Goal: Information Seeking & Learning: Learn about a topic

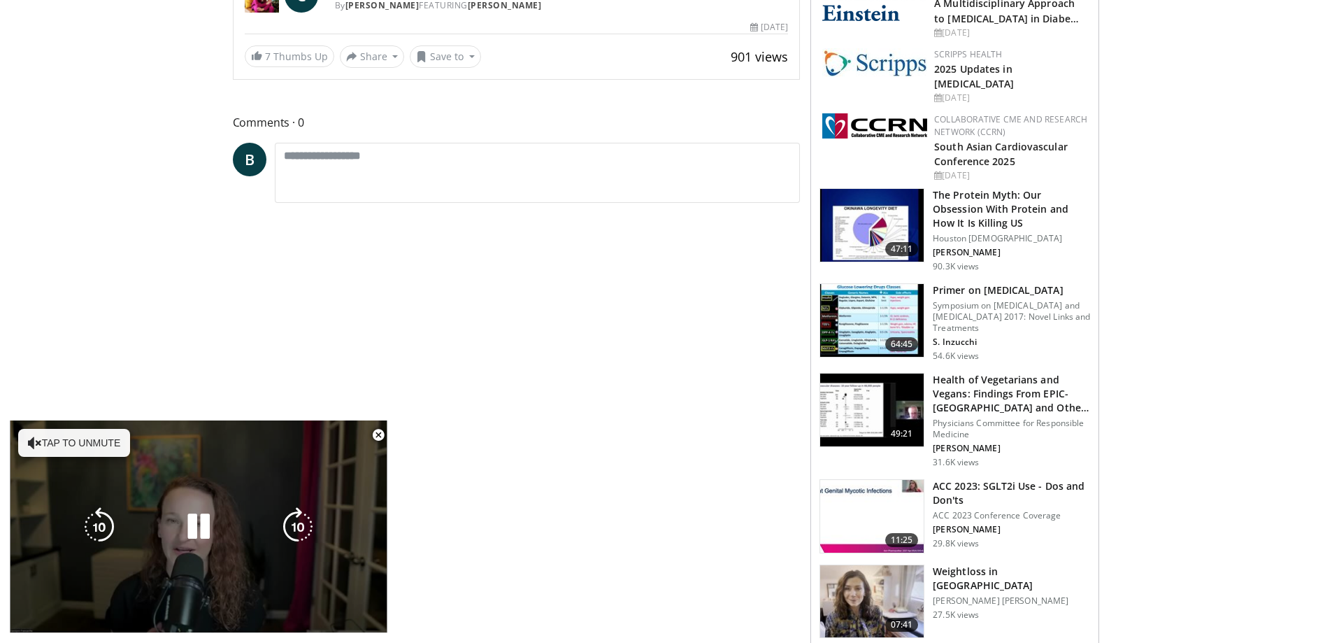
scroll to position [559, 0]
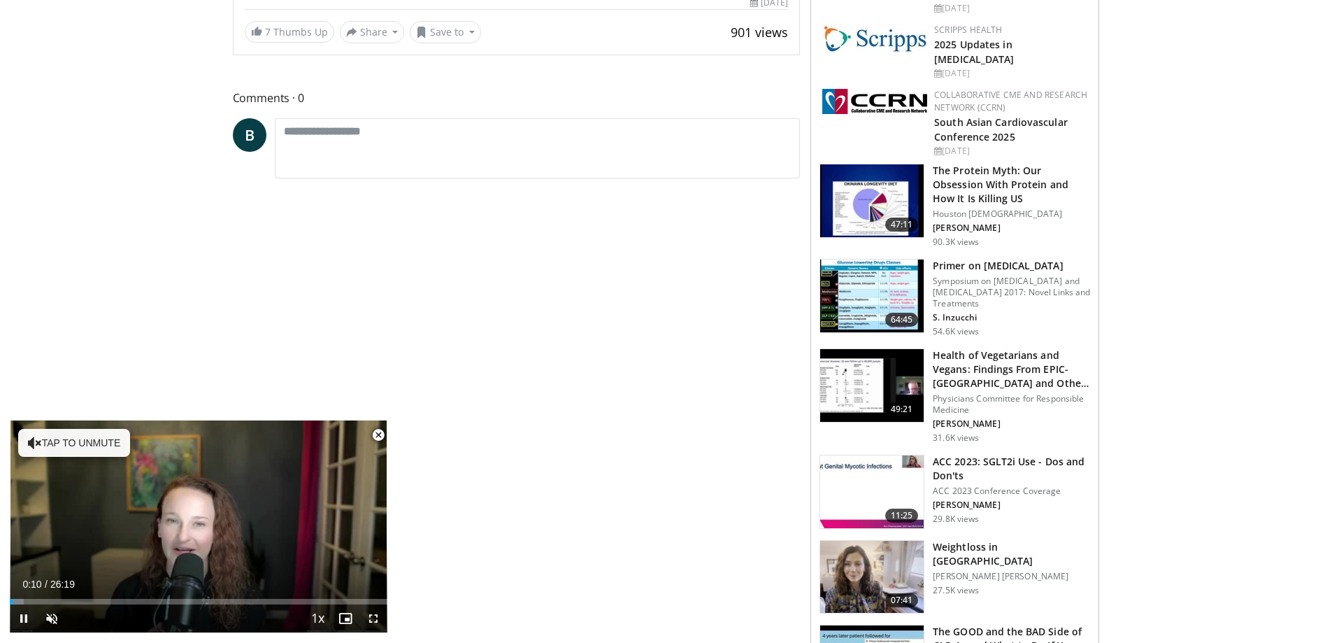
click at [378, 436] on span "Video Player" at bounding box center [378, 435] width 28 height 28
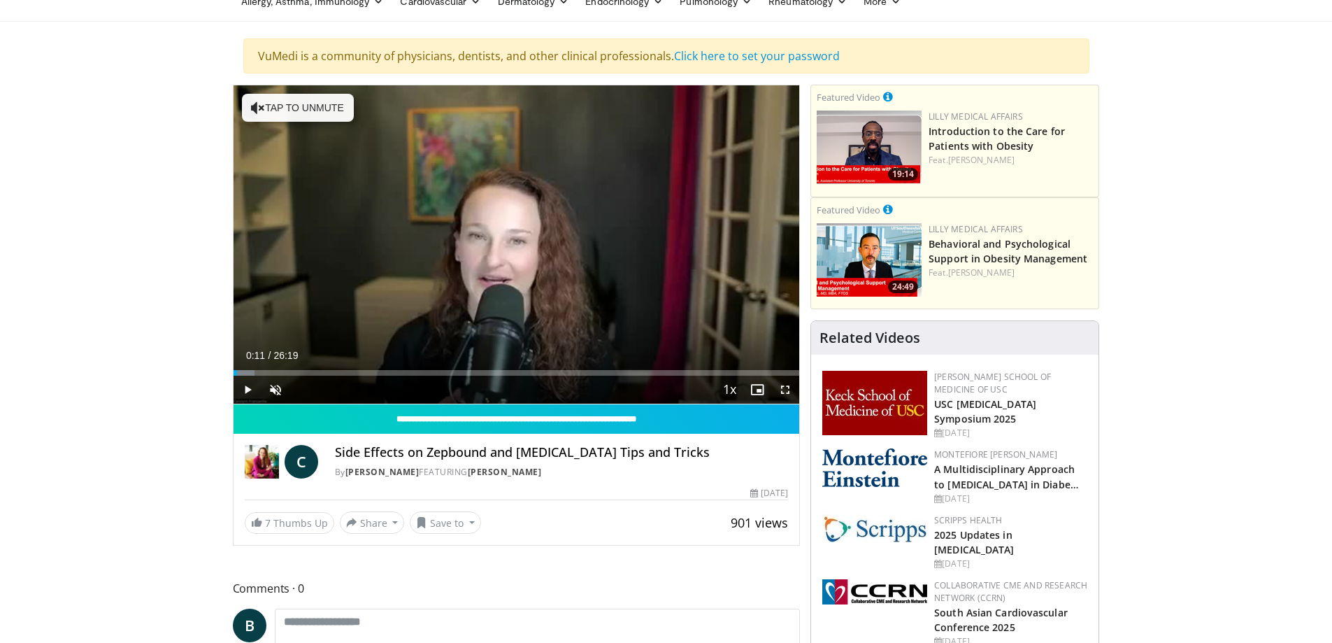
scroll to position [31, 0]
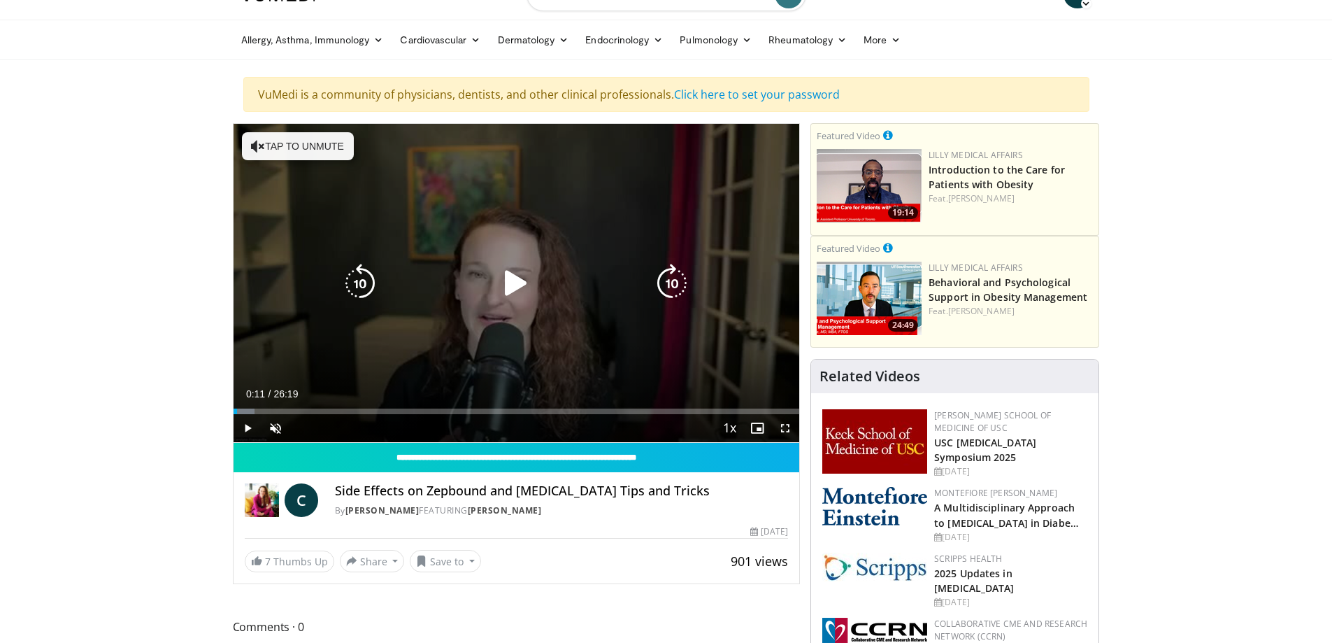
click at [513, 355] on div "10 seconds Tap to unmute" at bounding box center [517, 283] width 566 height 318
click at [514, 355] on div "10 seconds Tap to unmute" at bounding box center [517, 283] width 566 height 318
click at [511, 293] on icon "Video Player" at bounding box center [516, 283] width 39 height 39
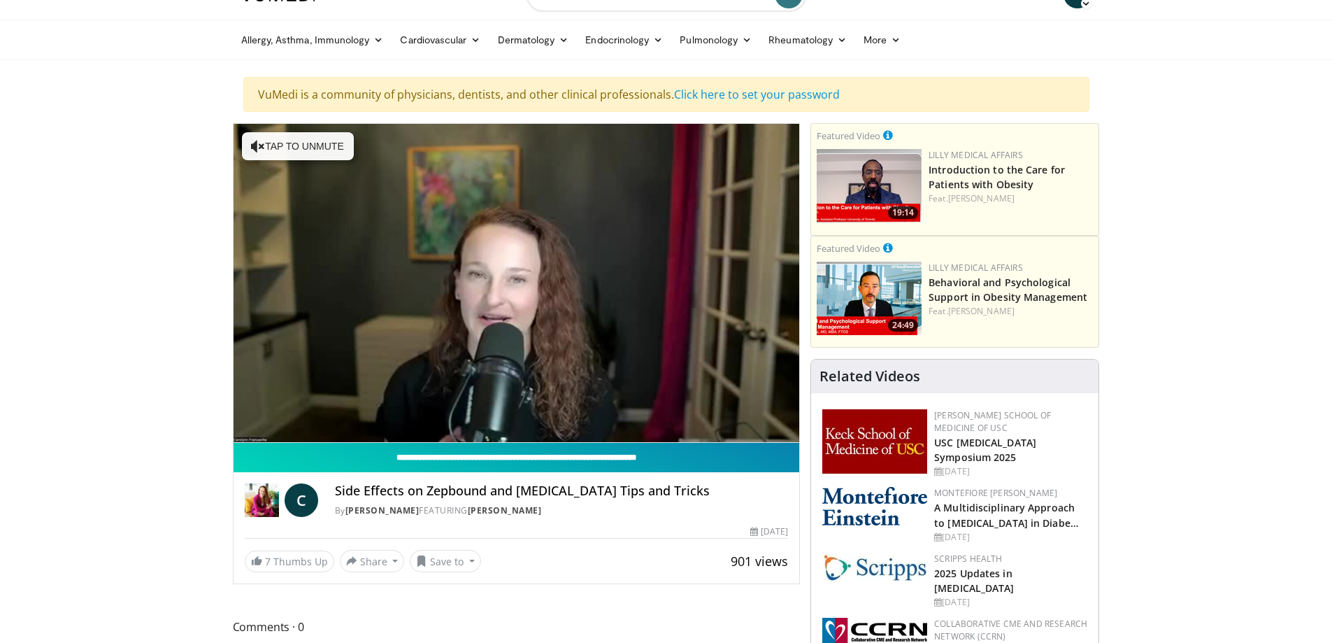
click at [495, 460] on input "**********" at bounding box center [517, 457] width 566 height 29
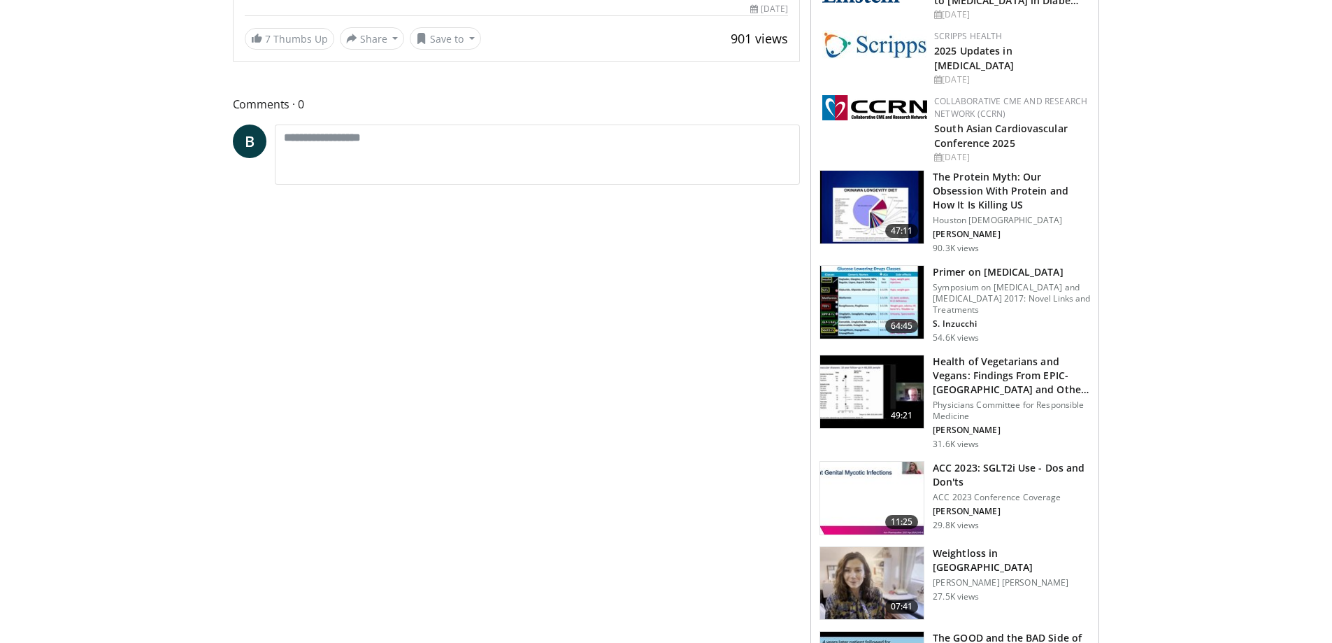
scroll to position [520, 0]
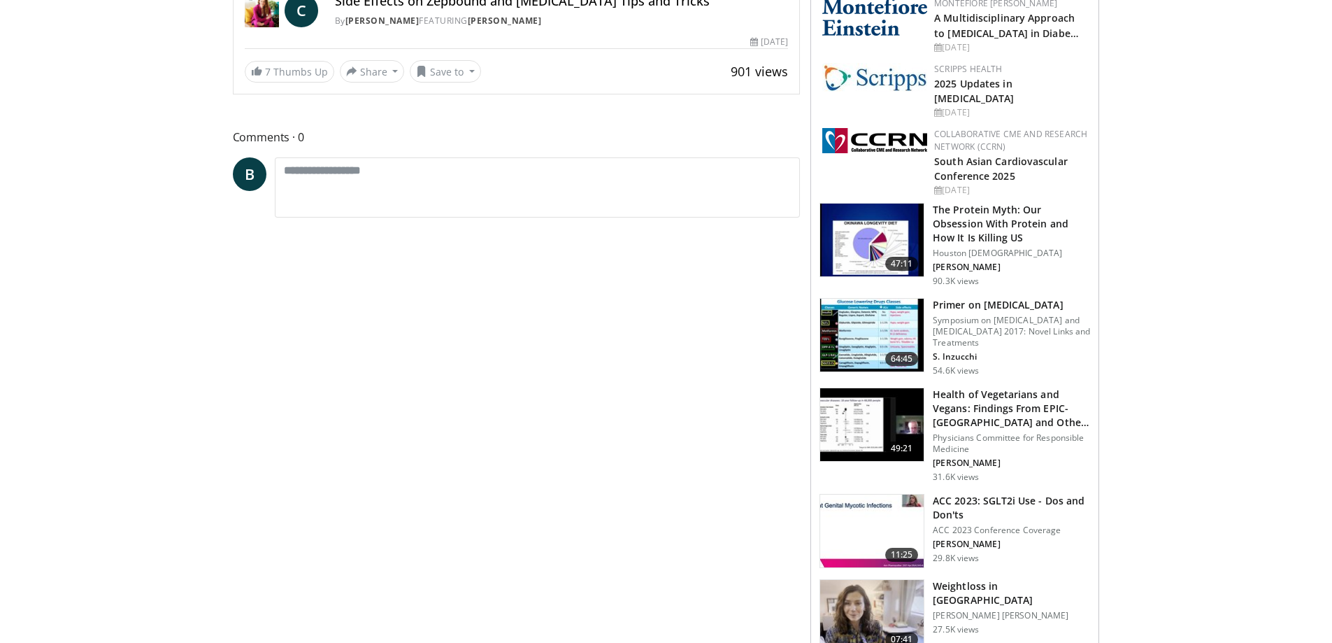
click at [993, 234] on h3 "The Protein Myth: Our Obsession With Protein and How It Is Killing US" at bounding box center [1011, 224] width 157 height 42
